Goal: Check status: Check status

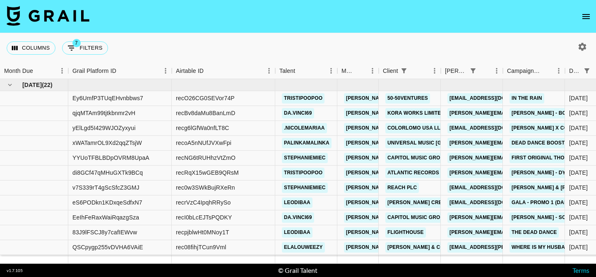
click at [583, 12] on icon "open drawer" at bounding box center [586, 17] width 10 height 10
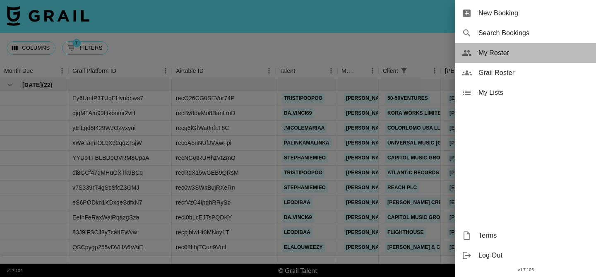
click at [479, 52] on span "My Roster" at bounding box center [534, 53] width 111 height 10
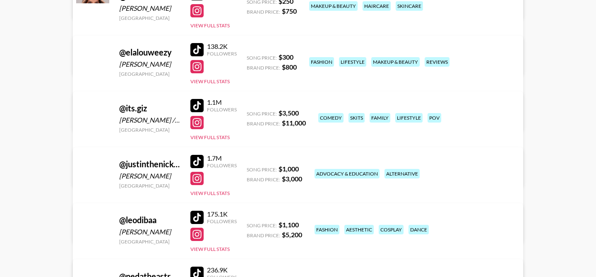
scroll to position [259, 0]
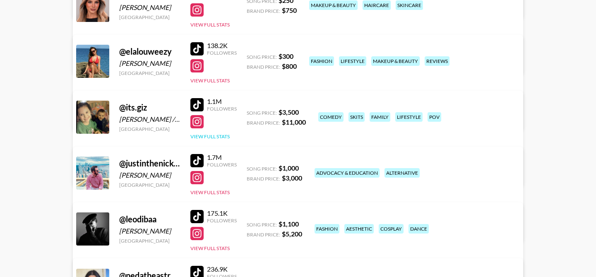
click at [207, 135] on button "View Full Stats" at bounding box center [209, 136] width 39 height 6
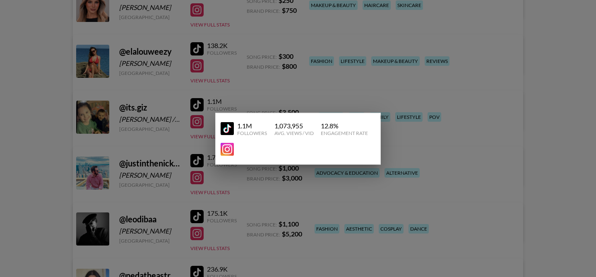
click at [246, 102] on div at bounding box center [298, 138] width 596 height 277
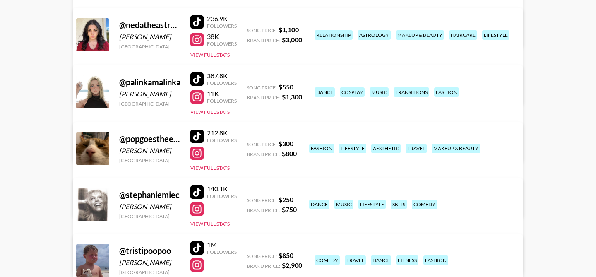
scroll to position [575, 0]
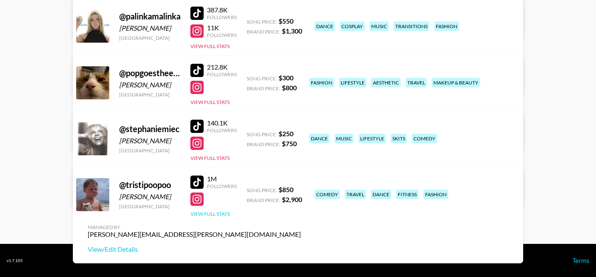
click at [206, 215] on button "View Full Stats" at bounding box center [209, 214] width 39 height 6
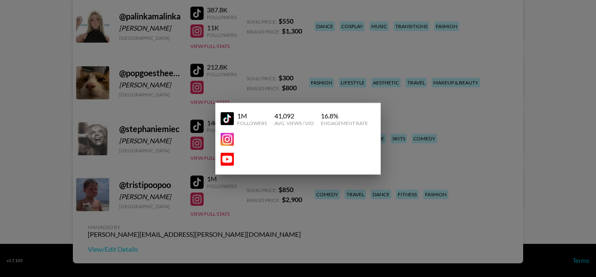
click at [223, 195] on div at bounding box center [298, 138] width 596 height 277
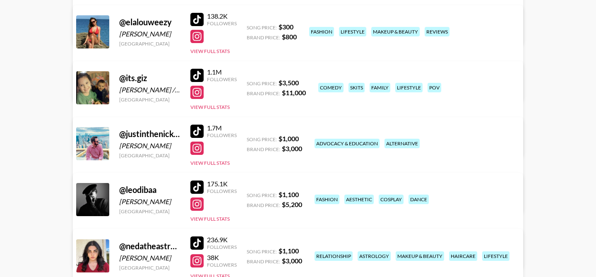
scroll to position [288, 0]
click at [207, 110] on button "View Full Stats" at bounding box center [209, 107] width 39 height 6
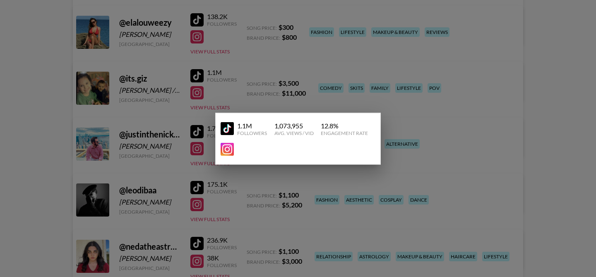
click at [219, 92] on div at bounding box center [298, 138] width 596 height 277
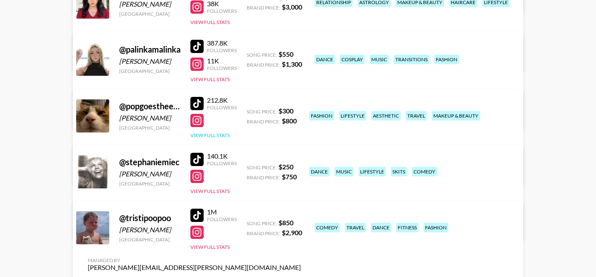
scroll to position [575, 0]
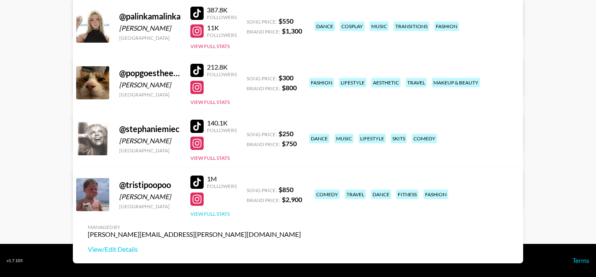
click at [209, 213] on button "View Full Stats" at bounding box center [209, 214] width 39 height 6
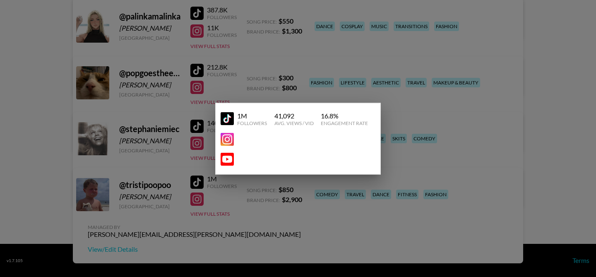
click at [216, 190] on div at bounding box center [298, 138] width 596 height 277
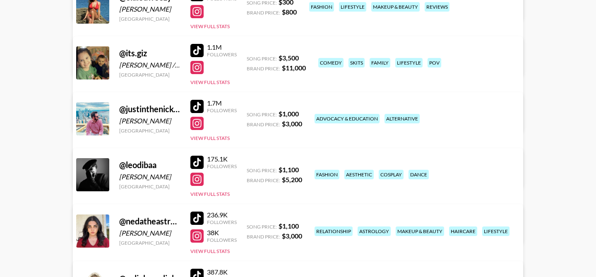
scroll to position [313, 0]
click at [200, 84] on button "View Full Stats" at bounding box center [209, 82] width 39 height 6
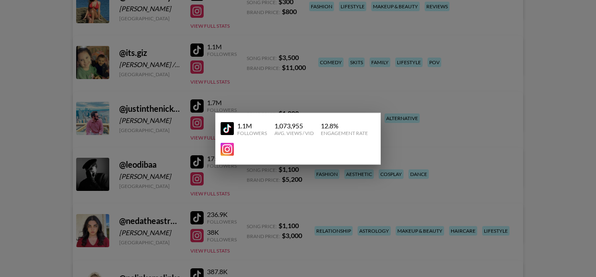
click at [241, 56] on div at bounding box center [298, 138] width 596 height 277
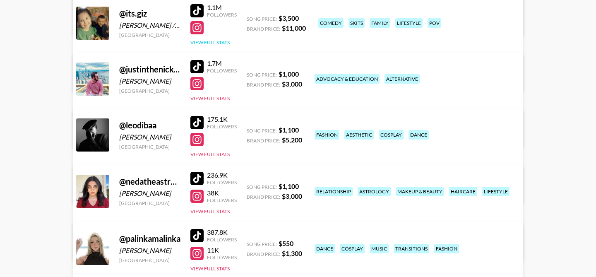
scroll to position [354, 0]
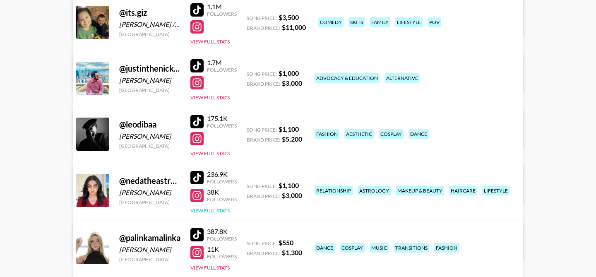
click at [214, 209] on button "View Full Stats" at bounding box center [209, 210] width 39 height 6
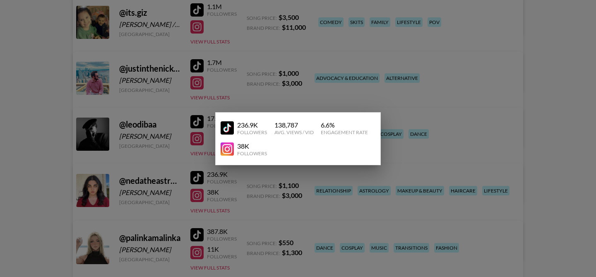
click at [181, 184] on div at bounding box center [298, 138] width 596 height 277
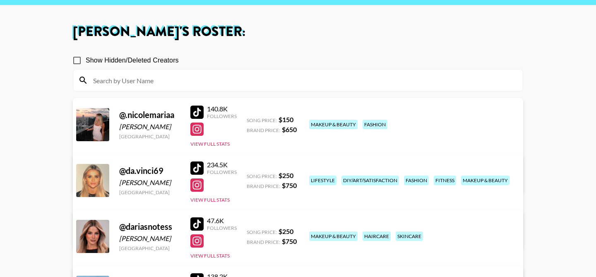
scroll to position [17, 0]
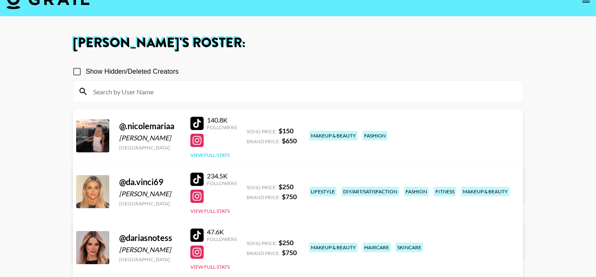
click at [217, 157] on button "View Full Stats" at bounding box center [209, 155] width 39 height 6
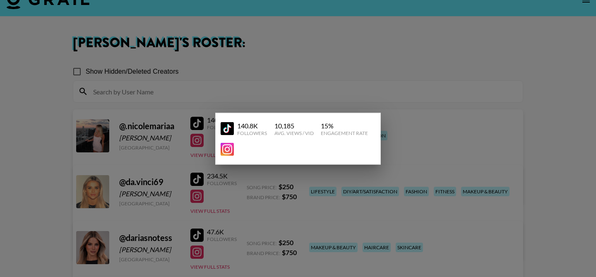
click at [203, 136] on div at bounding box center [298, 138] width 596 height 277
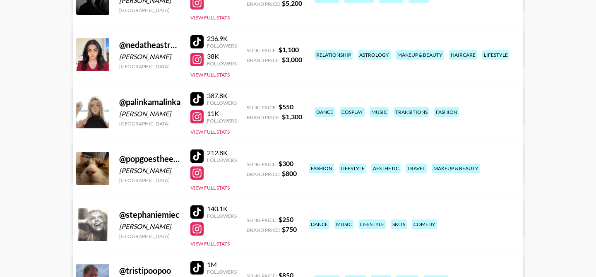
scroll to position [575, 0]
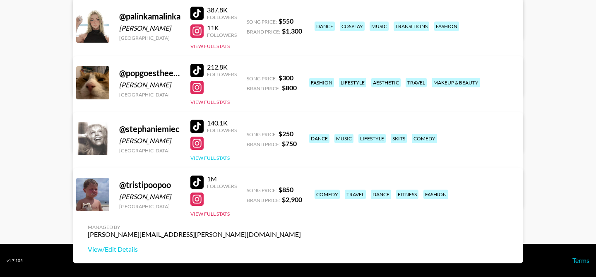
click at [220, 158] on button "View Full Stats" at bounding box center [209, 158] width 39 height 6
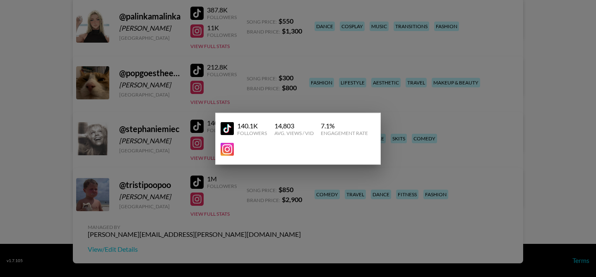
click at [182, 150] on div at bounding box center [298, 138] width 596 height 277
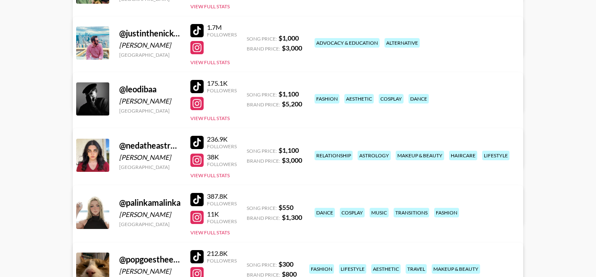
scroll to position [380, 0]
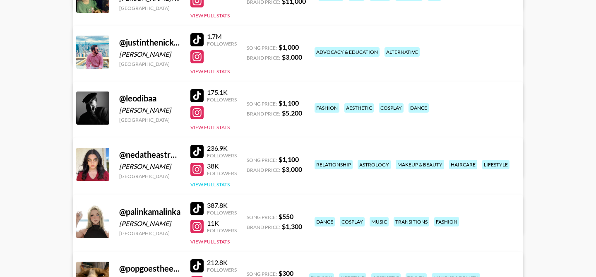
click at [207, 185] on button "View Full Stats" at bounding box center [209, 184] width 39 height 6
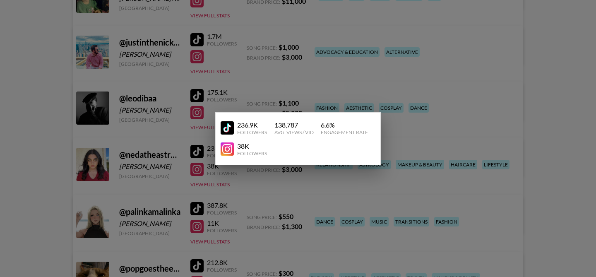
click at [172, 167] on div at bounding box center [298, 138] width 596 height 277
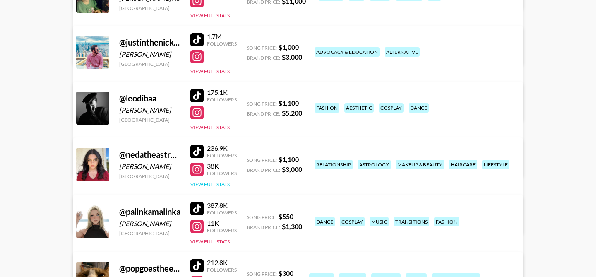
click at [211, 185] on button "View Full Stats" at bounding box center [209, 184] width 39 height 6
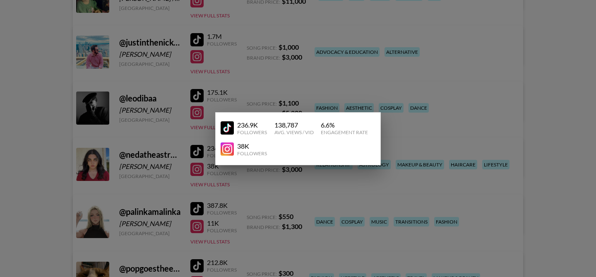
click at [179, 166] on div at bounding box center [298, 138] width 596 height 277
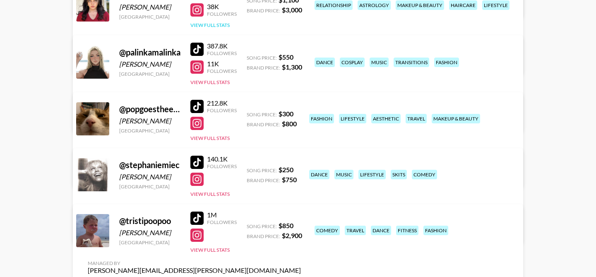
scroll to position [559, 0]
